Goal: Check status: Check status

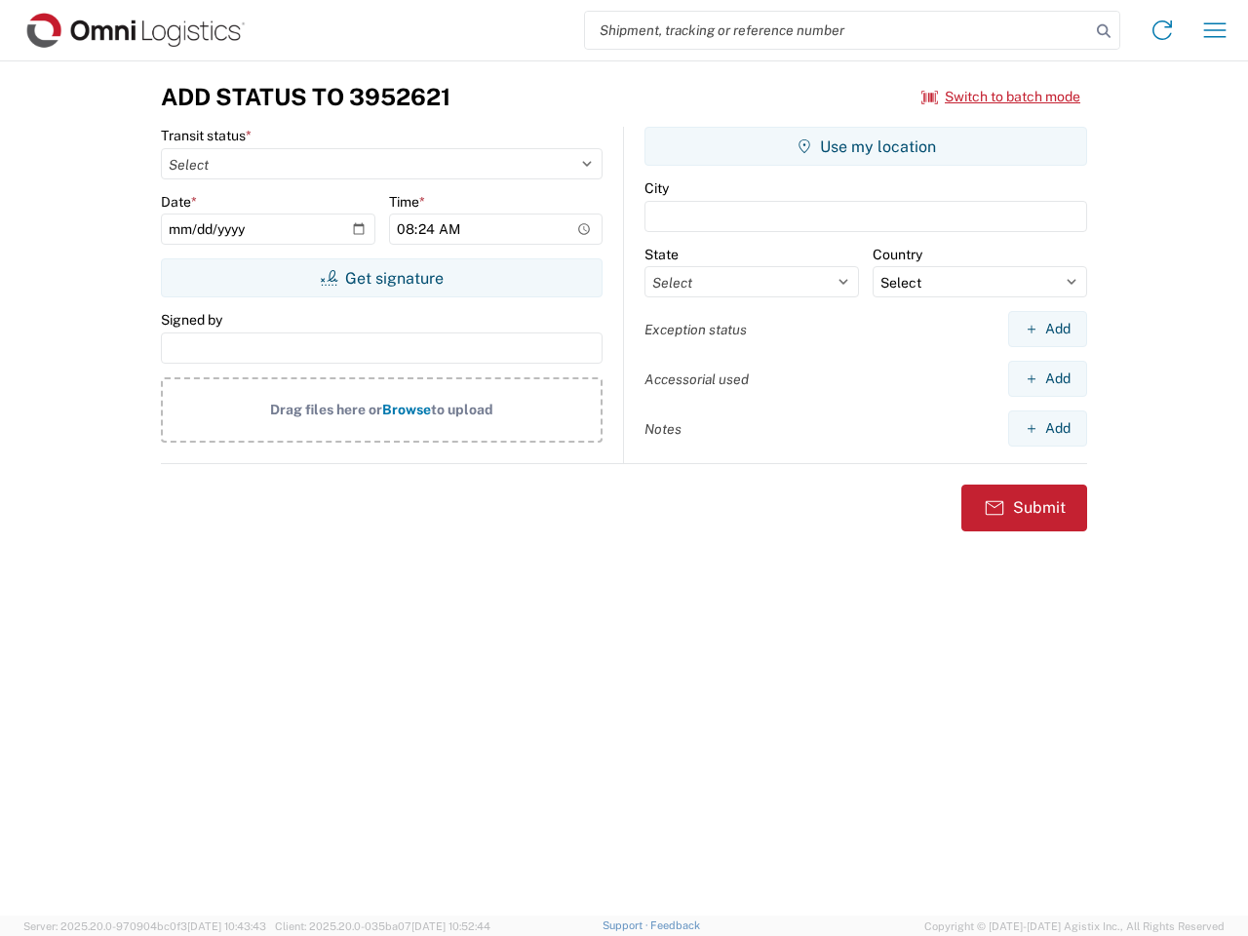
click at [838, 30] on input "search" at bounding box center [837, 30] width 505 height 37
click at [1104, 31] on icon at bounding box center [1103, 31] width 27 height 27
click at [1162, 30] on icon at bounding box center [1162, 30] width 31 height 31
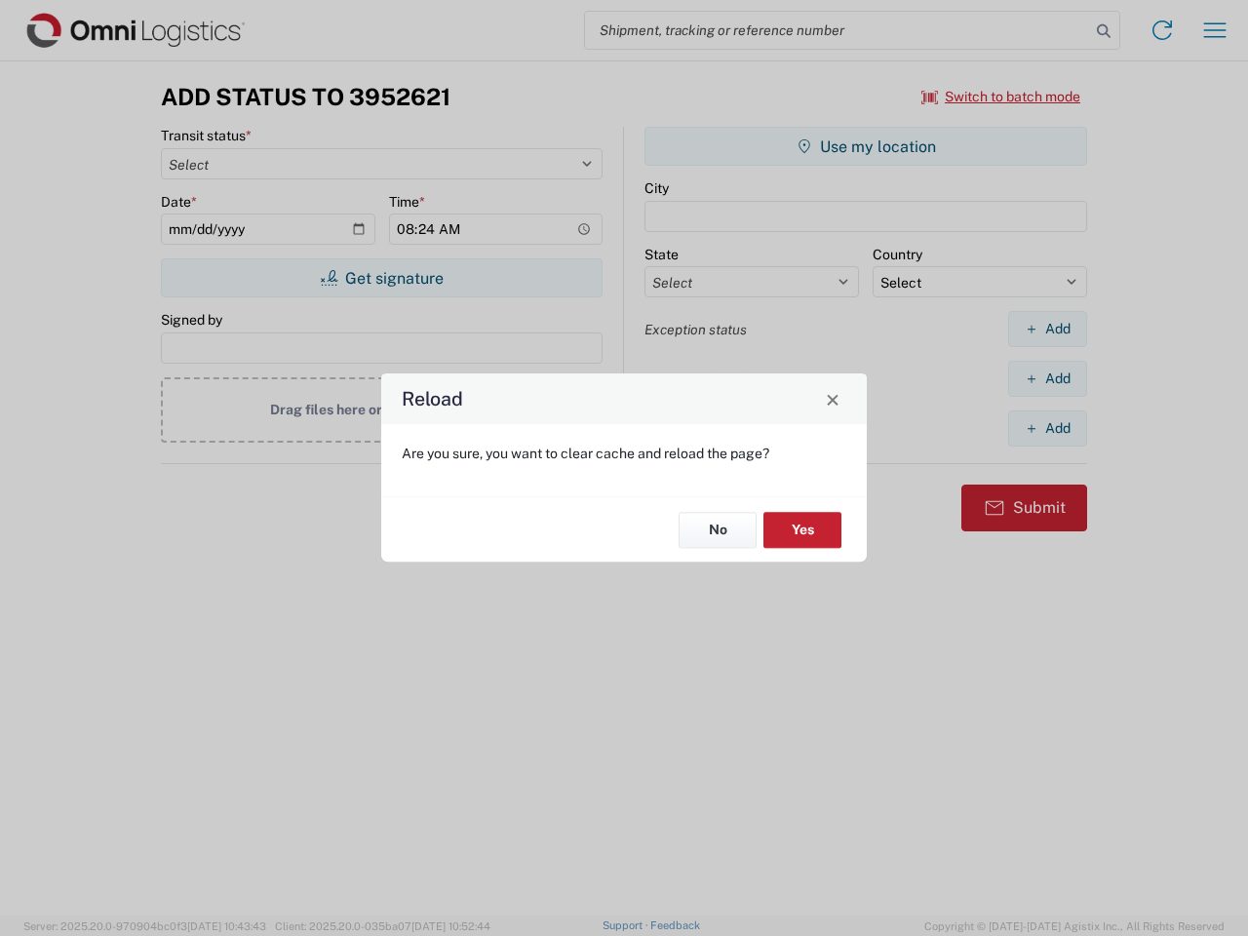
click at [1215, 30] on div "Reload Are you sure, you want to clear cache and reload the page? No Yes" at bounding box center [624, 468] width 1248 height 936
click at [1001, 97] on div "Reload Are you sure, you want to clear cache and reload the page? No Yes" at bounding box center [624, 468] width 1248 height 936
click at [381, 278] on div "Reload Are you sure, you want to clear cache and reload the page? No Yes" at bounding box center [624, 468] width 1248 height 936
click at [866, 146] on div "Reload Are you sure, you want to clear cache and reload the page? No Yes" at bounding box center [624, 468] width 1248 height 936
click at [1047, 329] on div "Reload Are you sure, you want to clear cache and reload the page? No Yes" at bounding box center [624, 468] width 1248 height 936
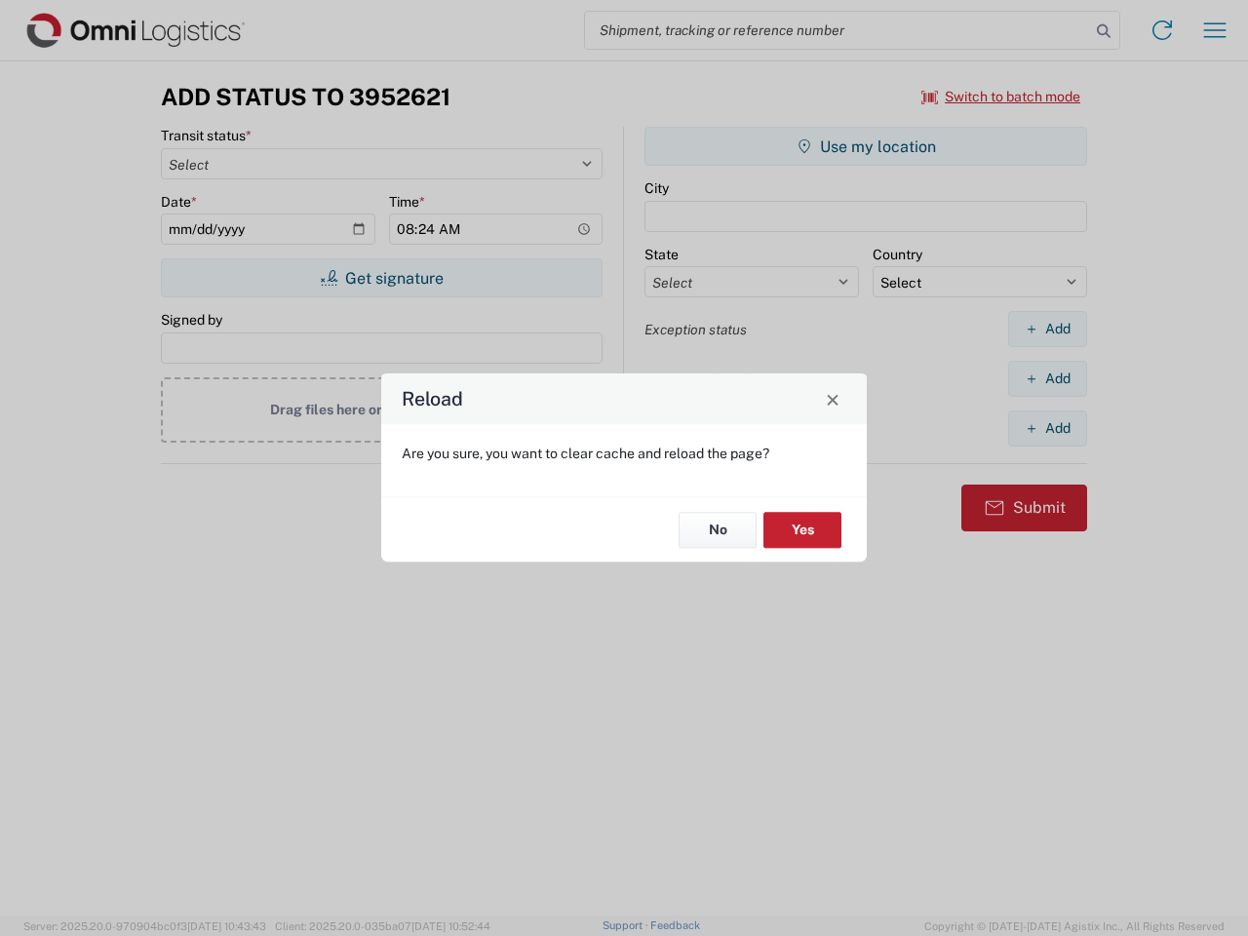
click at [1047, 378] on div "Reload Are you sure, you want to clear cache and reload the page? No Yes" at bounding box center [624, 468] width 1248 height 936
click at [1047, 428] on div "Reload Are you sure, you want to clear cache and reload the page? No Yes" at bounding box center [624, 468] width 1248 height 936
